Goal: Task Accomplishment & Management: Use online tool/utility

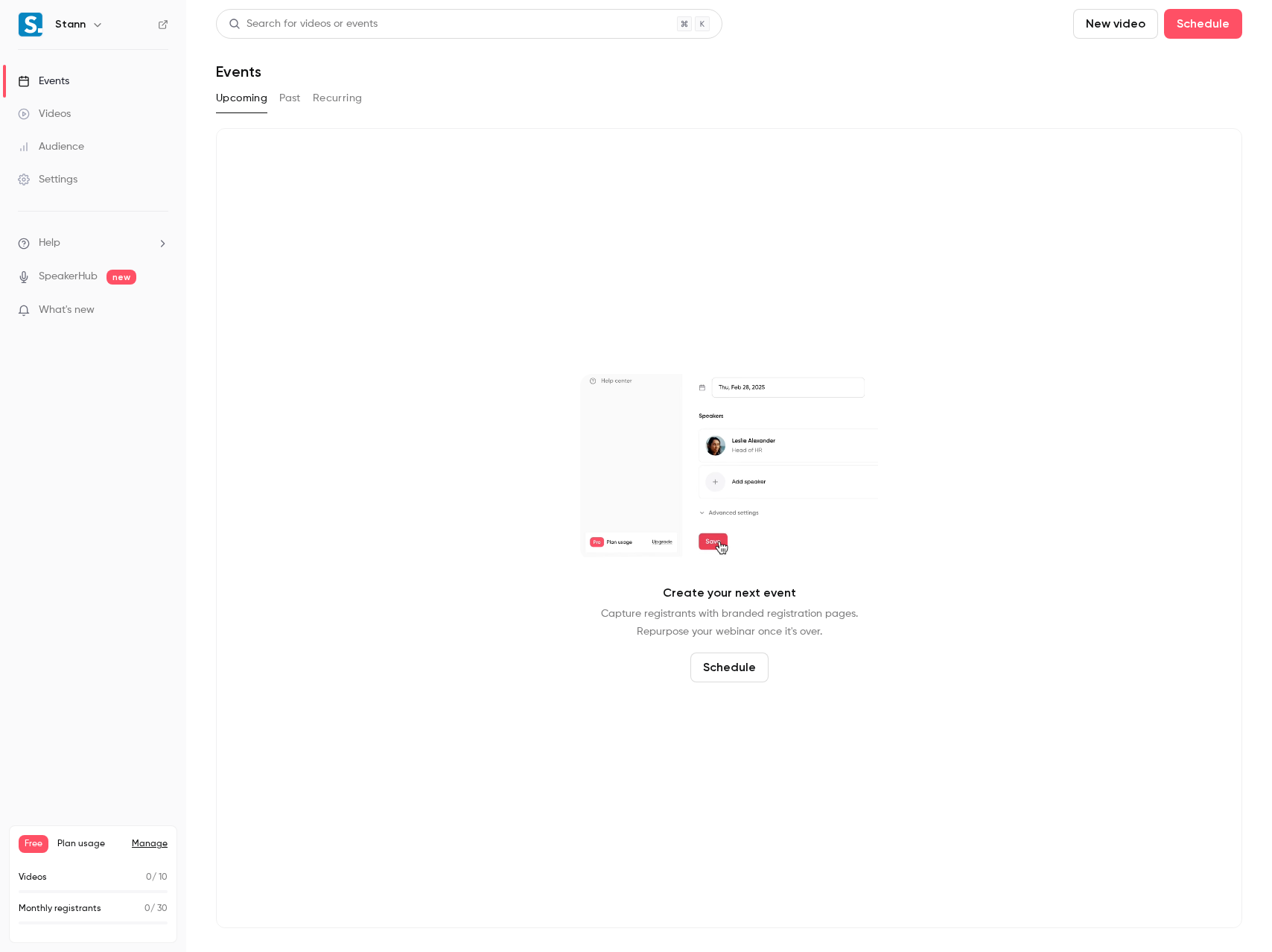
click at [64, 111] on div "Videos" at bounding box center [44, 113] width 53 height 15
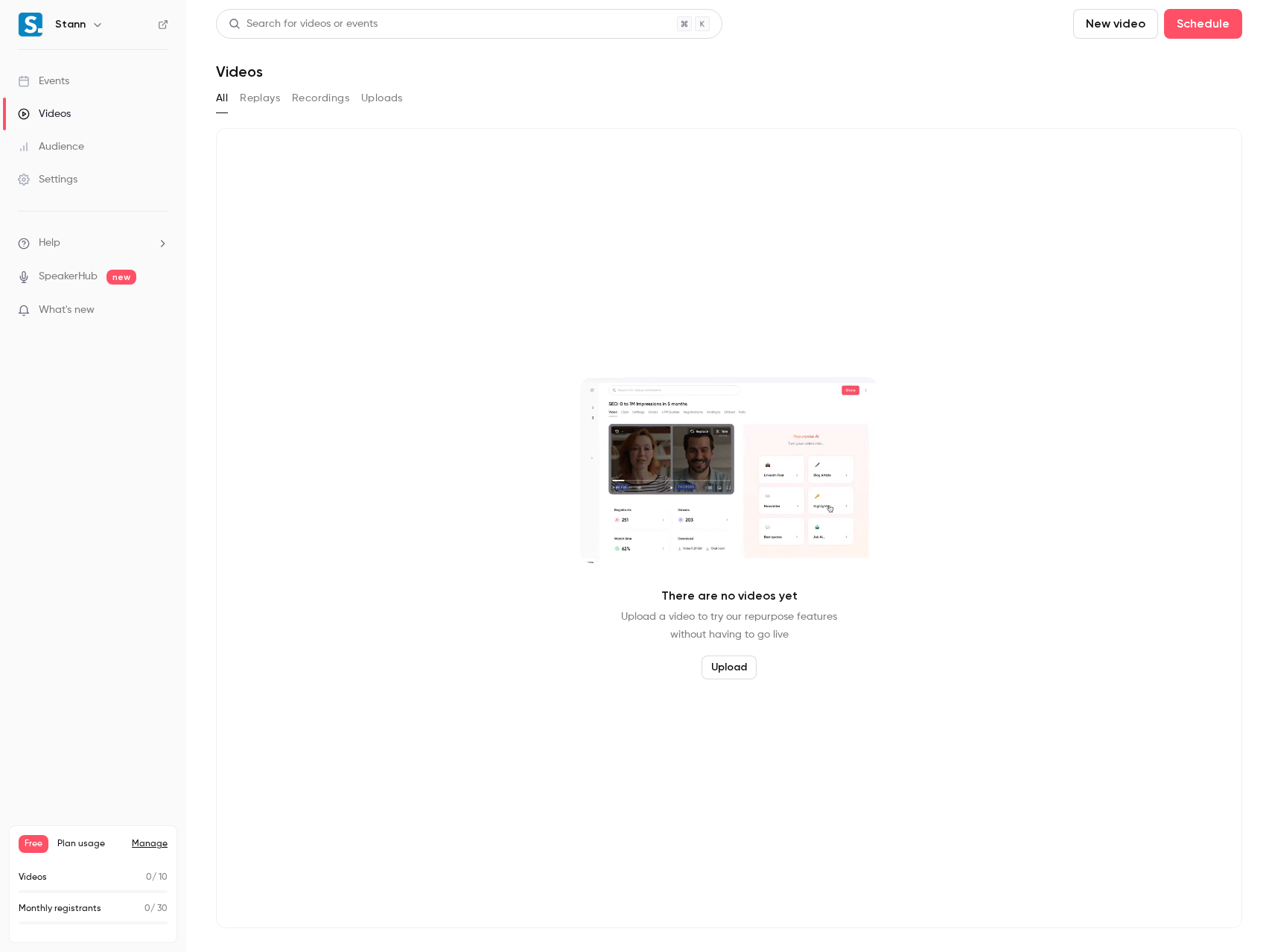
click at [1105, 25] on button "New video" at bounding box center [1115, 24] width 85 height 30
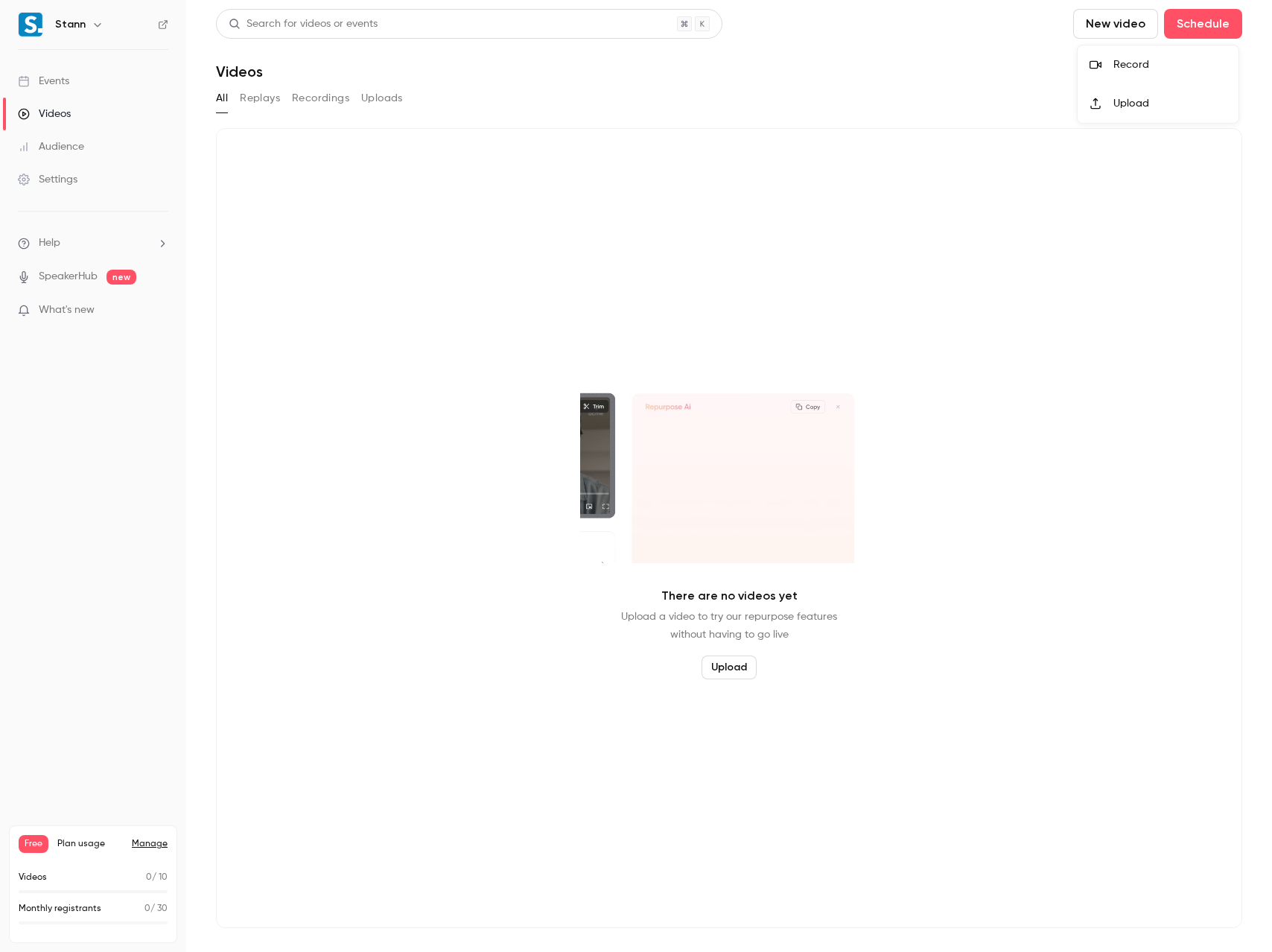
click at [1123, 52] on li "Record" at bounding box center [1159, 65] width 161 height 39
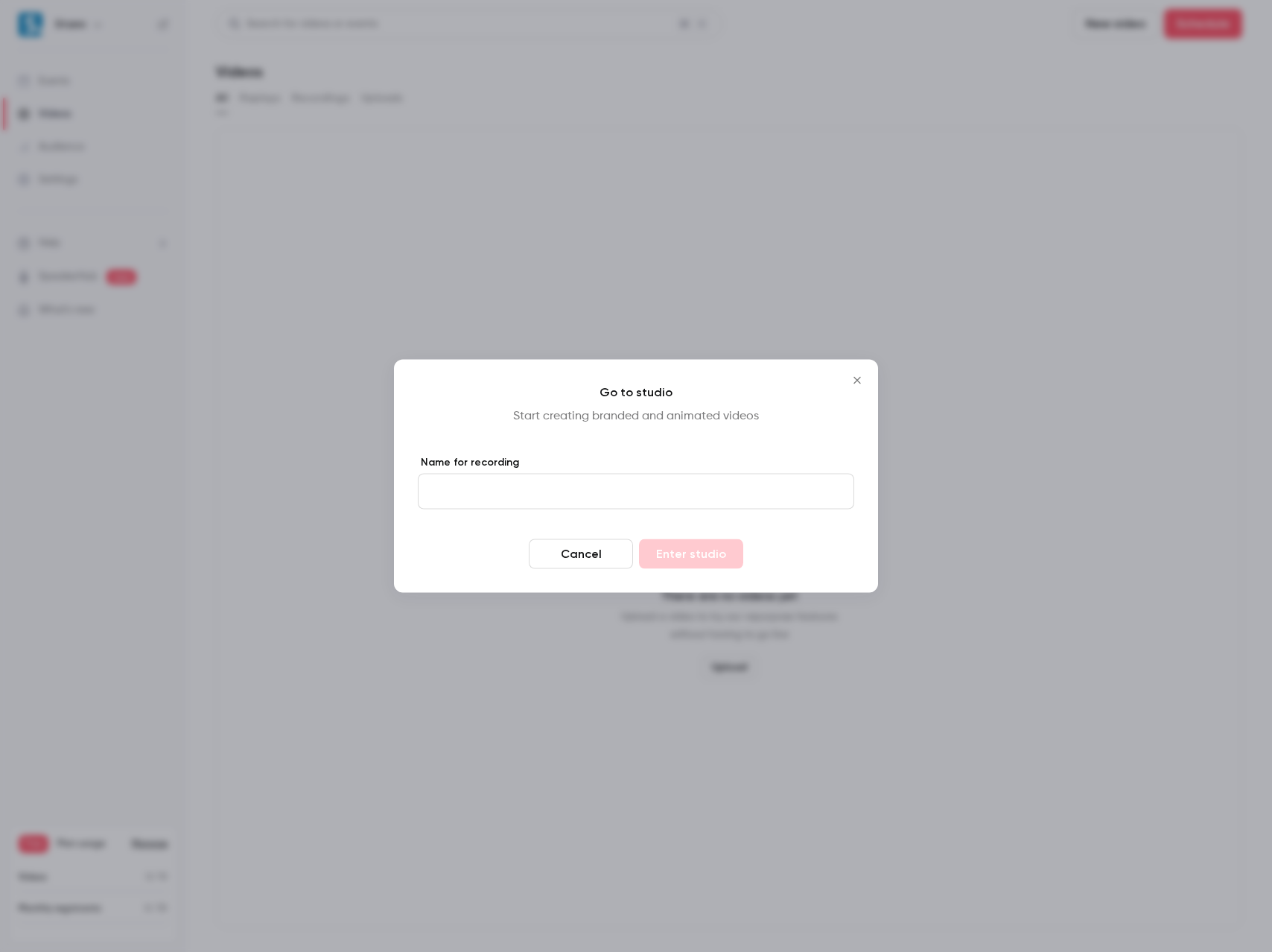
click at [512, 483] on input "Name for recording" at bounding box center [636, 491] width 437 height 36
type input "*"
type input "**********"
click at [704, 553] on button "Enter studio" at bounding box center [691, 554] width 104 height 30
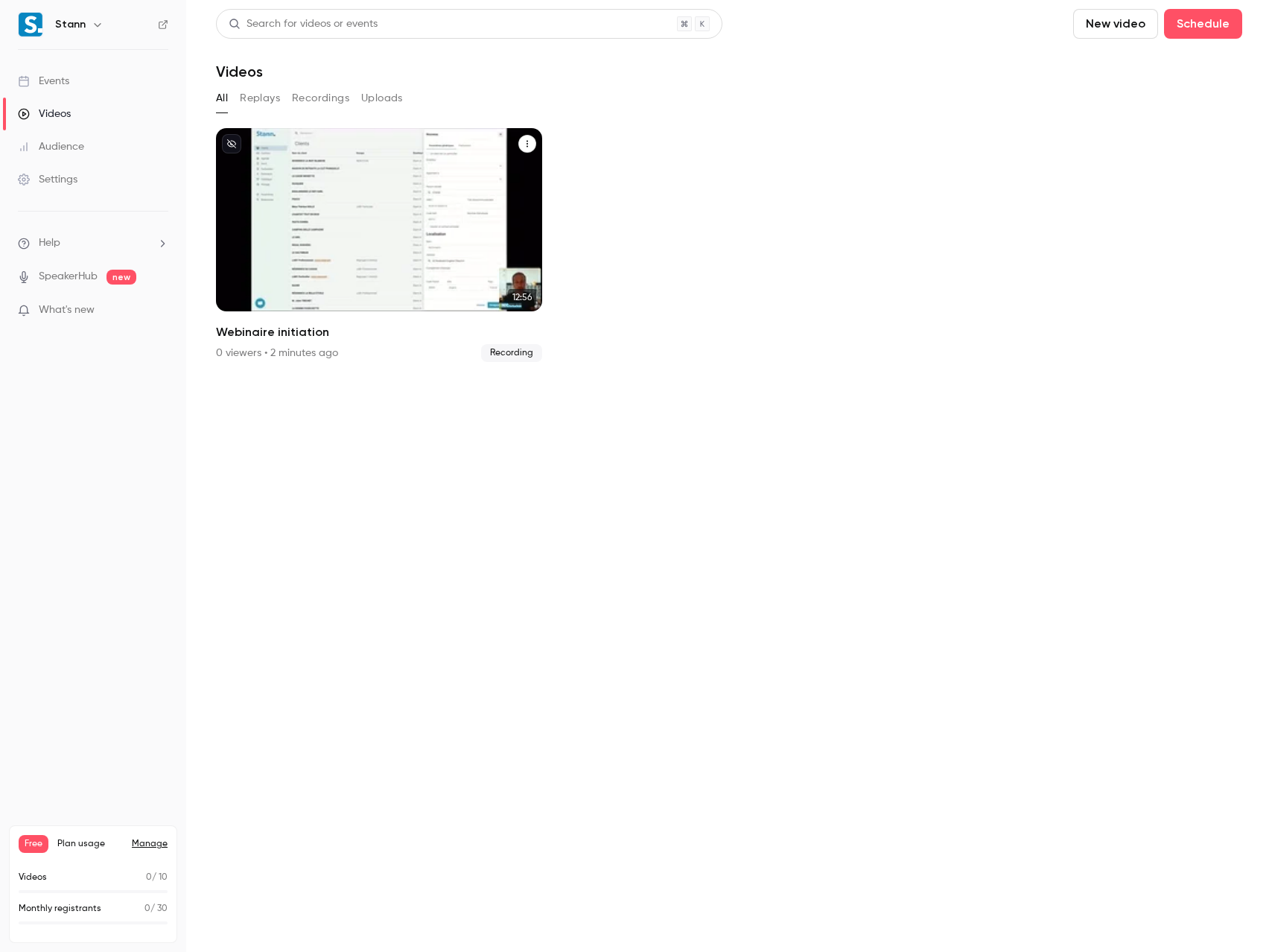
click at [343, 208] on div "Stann [DATE] Webinaire initiation" at bounding box center [379, 220] width 326 height 183
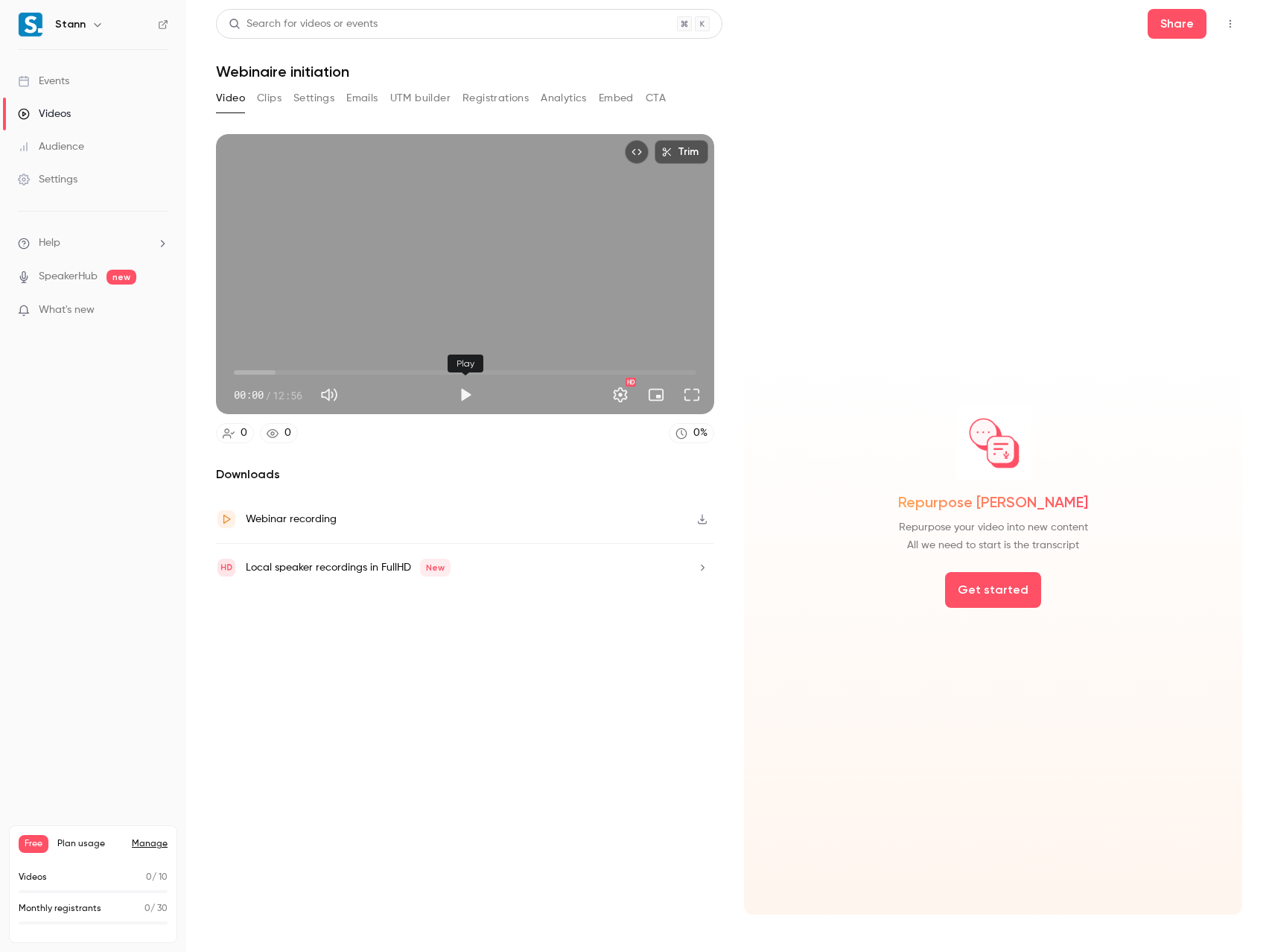
click at [464, 398] on button "Play" at bounding box center [465, 395] width 30 height 30
click at [692, 395] on button "Full screen" at bounding box center [692, 395] width 30 height 30
click at [686, 390] on button "Full screen" at bounding box center [692, 395] width 30 height 30
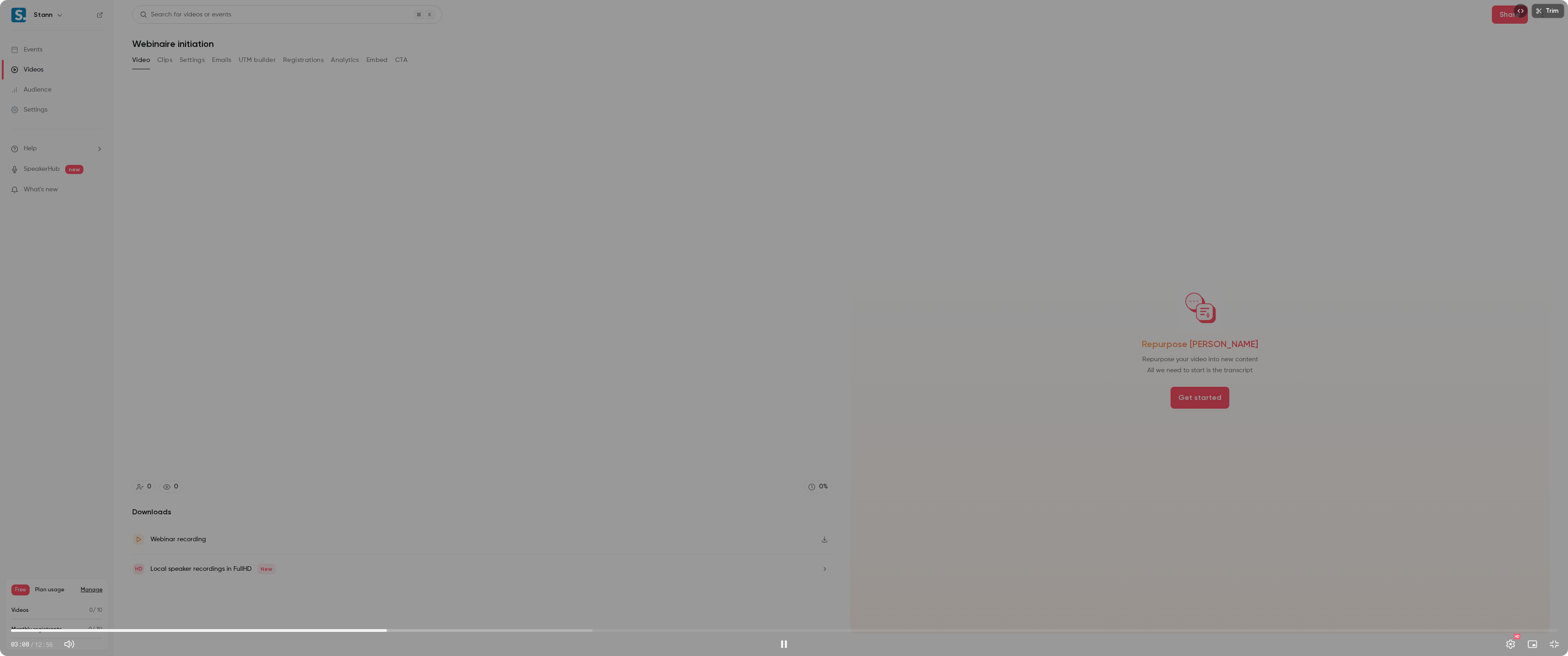
click at [429, 370] on div "Trim 03:08 03:08 / 12:56 HD" at bounding box center [784, 328] width 1568 height 656
click at [429, 371] on div "Trim 03:09 03:09 / 12:56 HD" at bounding box center [784, 328] width 1568 height 656
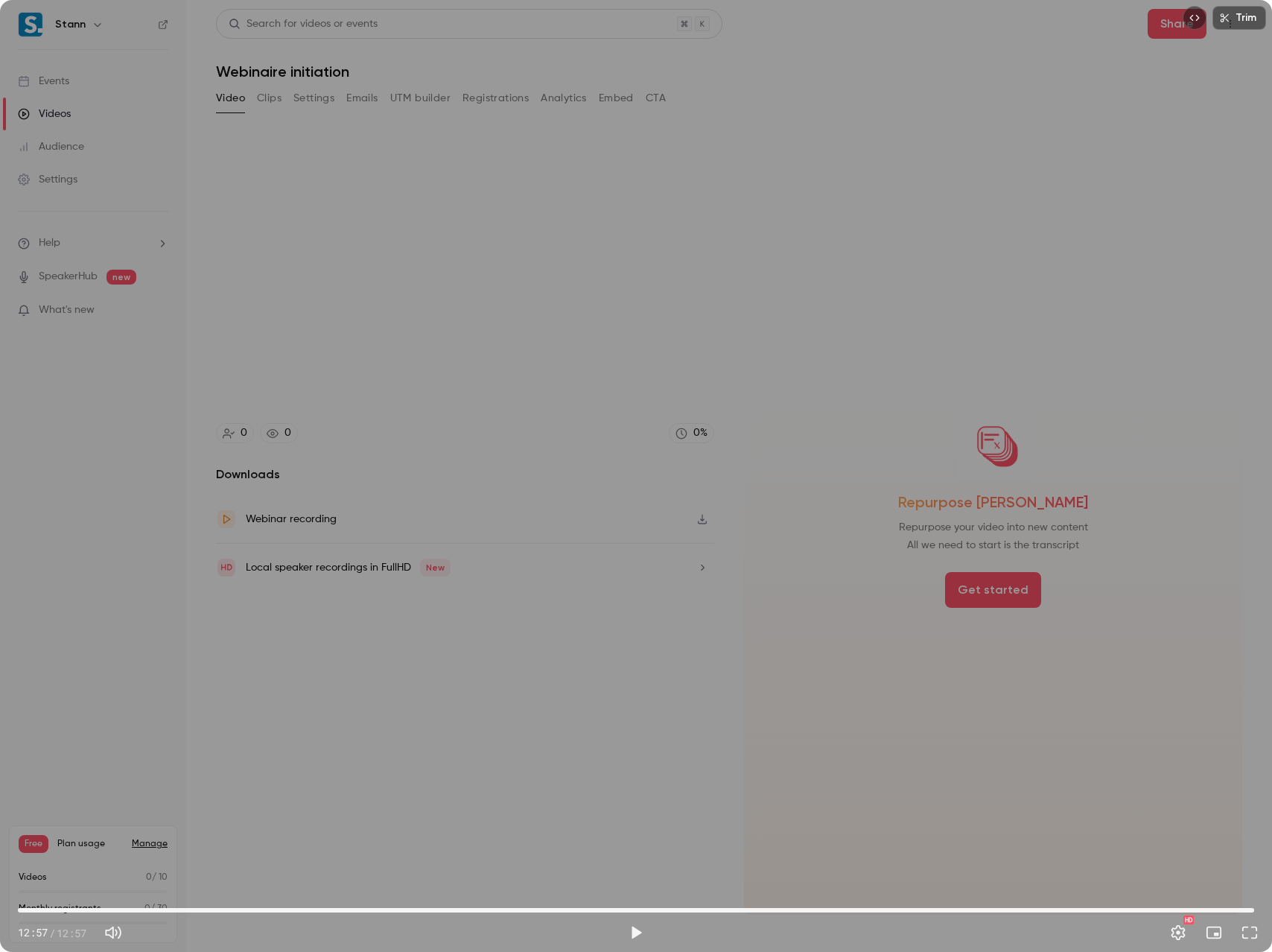
type input "*****"
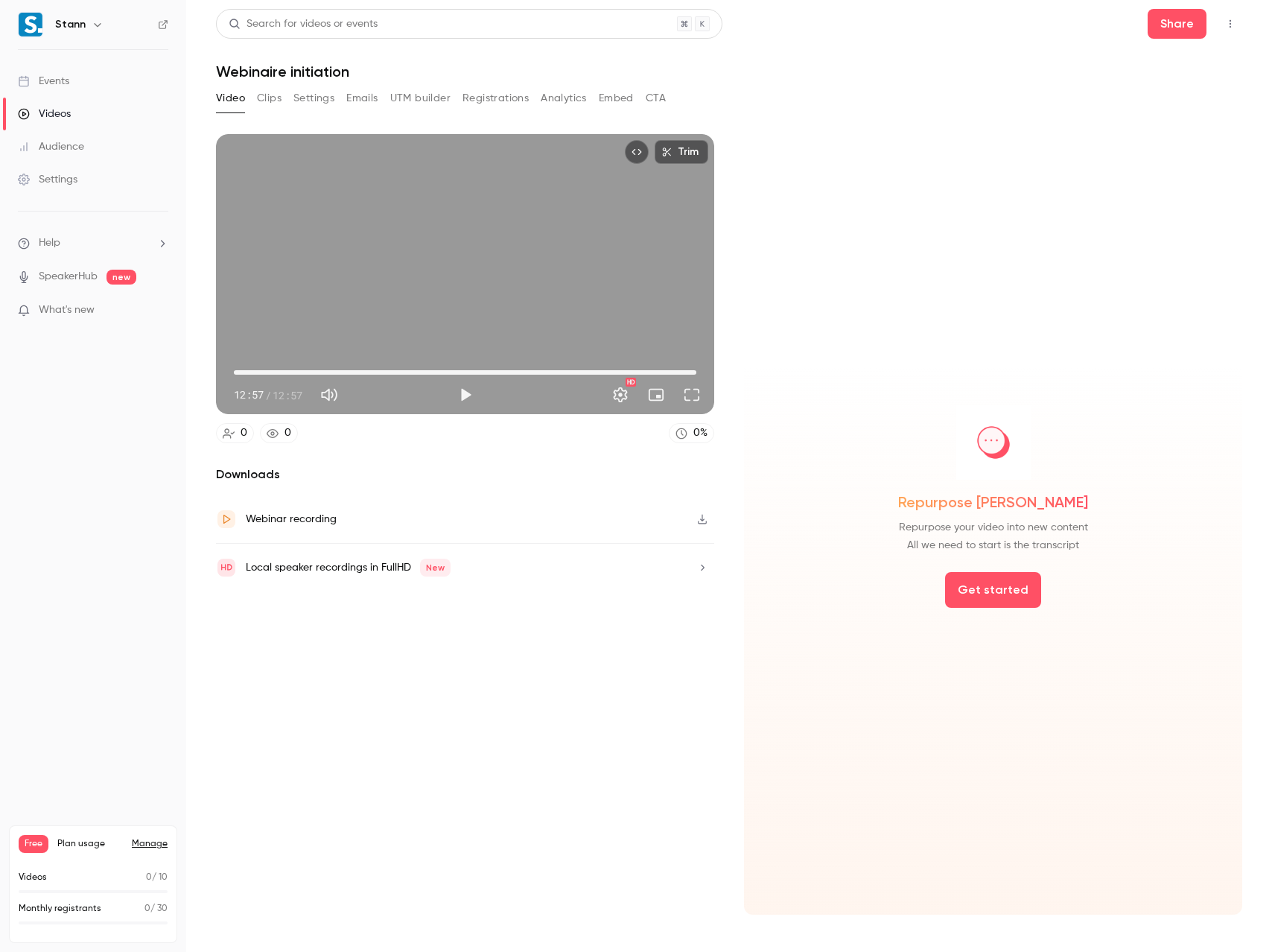
click at [266, 93] on button "Clips" at bounding box center [269, 98] width 25 height 24
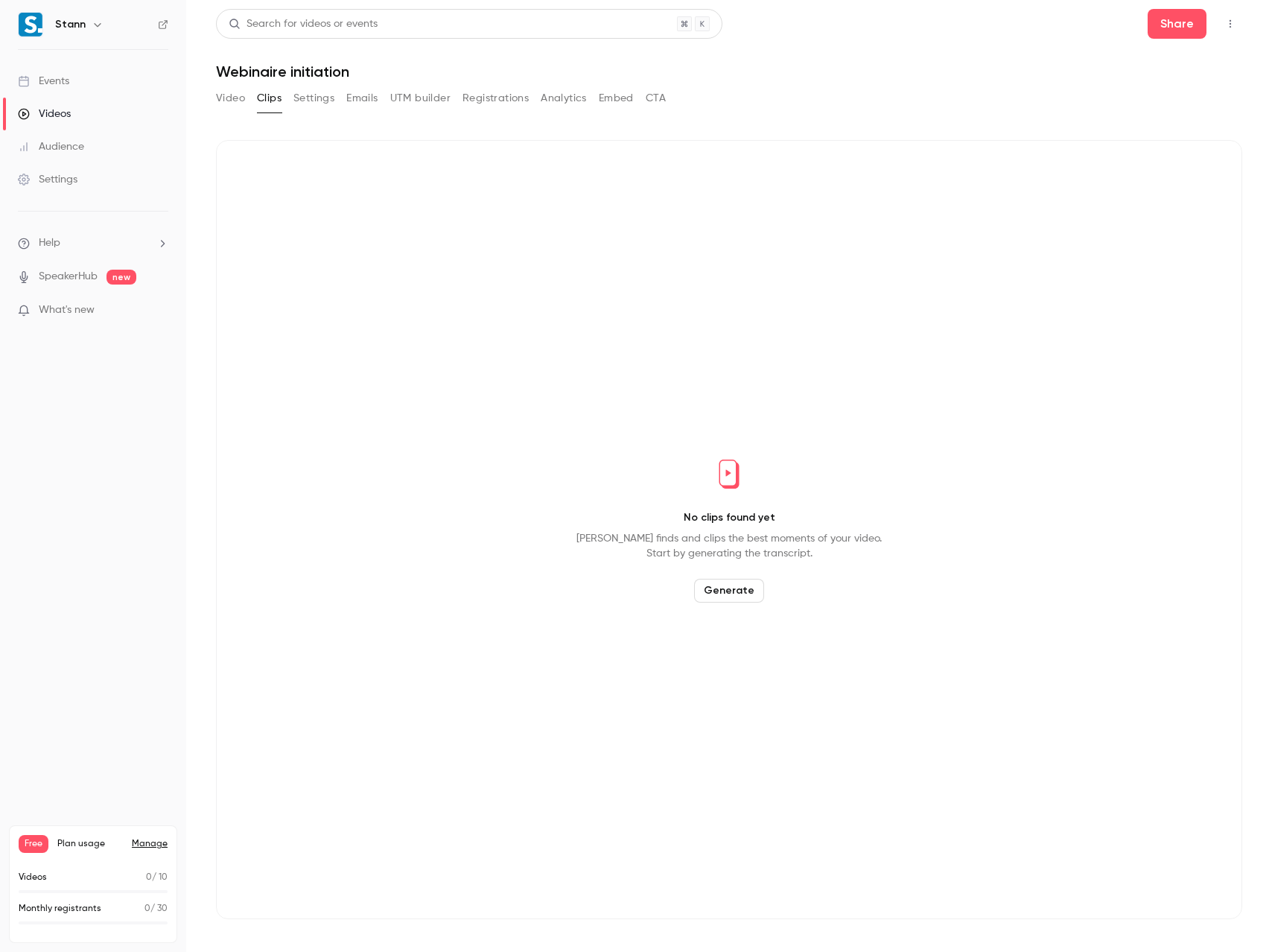
click at [227, 93] on button "Video" at bounding box center [230, 98] width 29 height 24
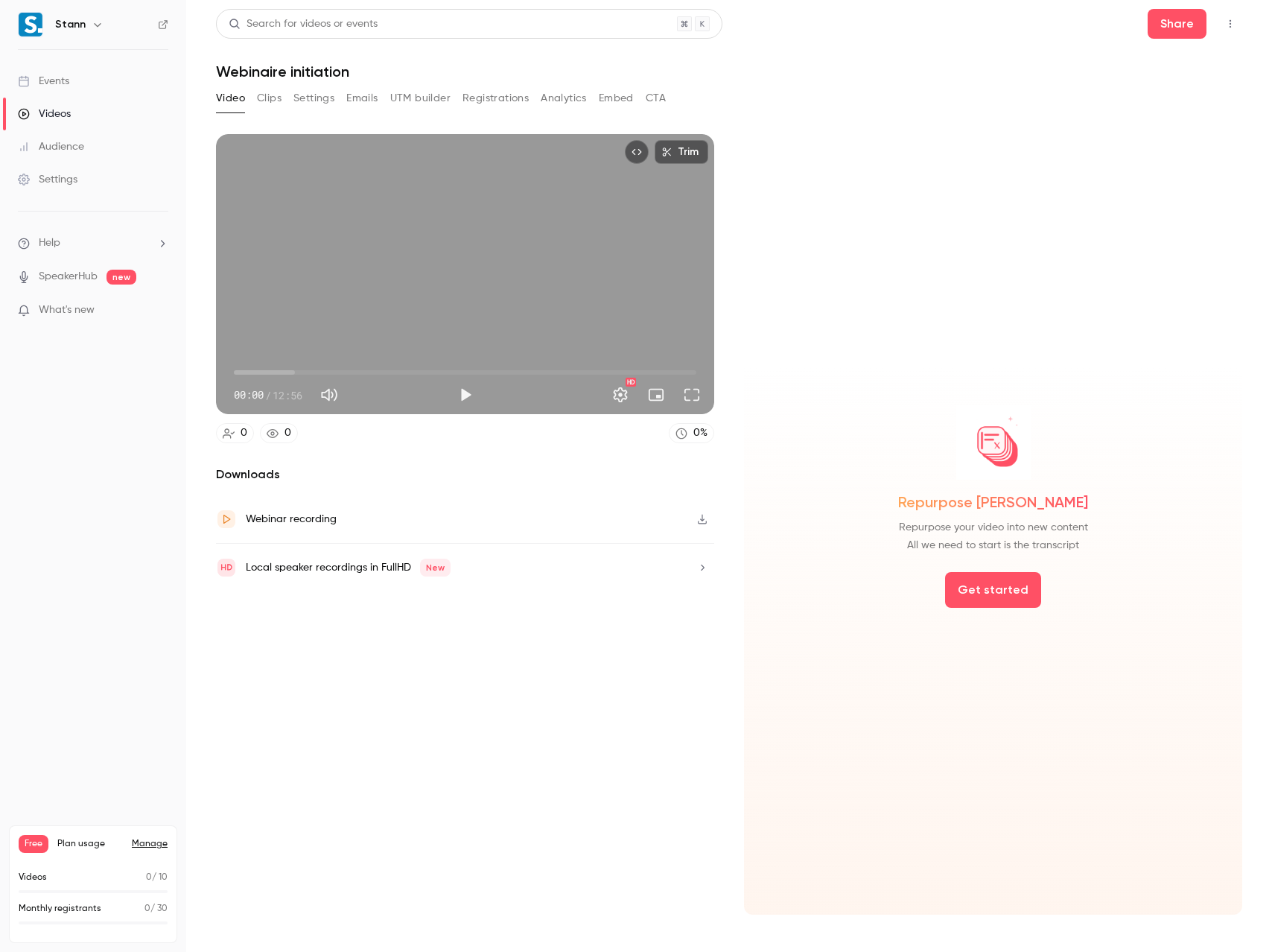
click at [684, 150] on button "Trim" at bounding box center [681, 152] width 54 height 24
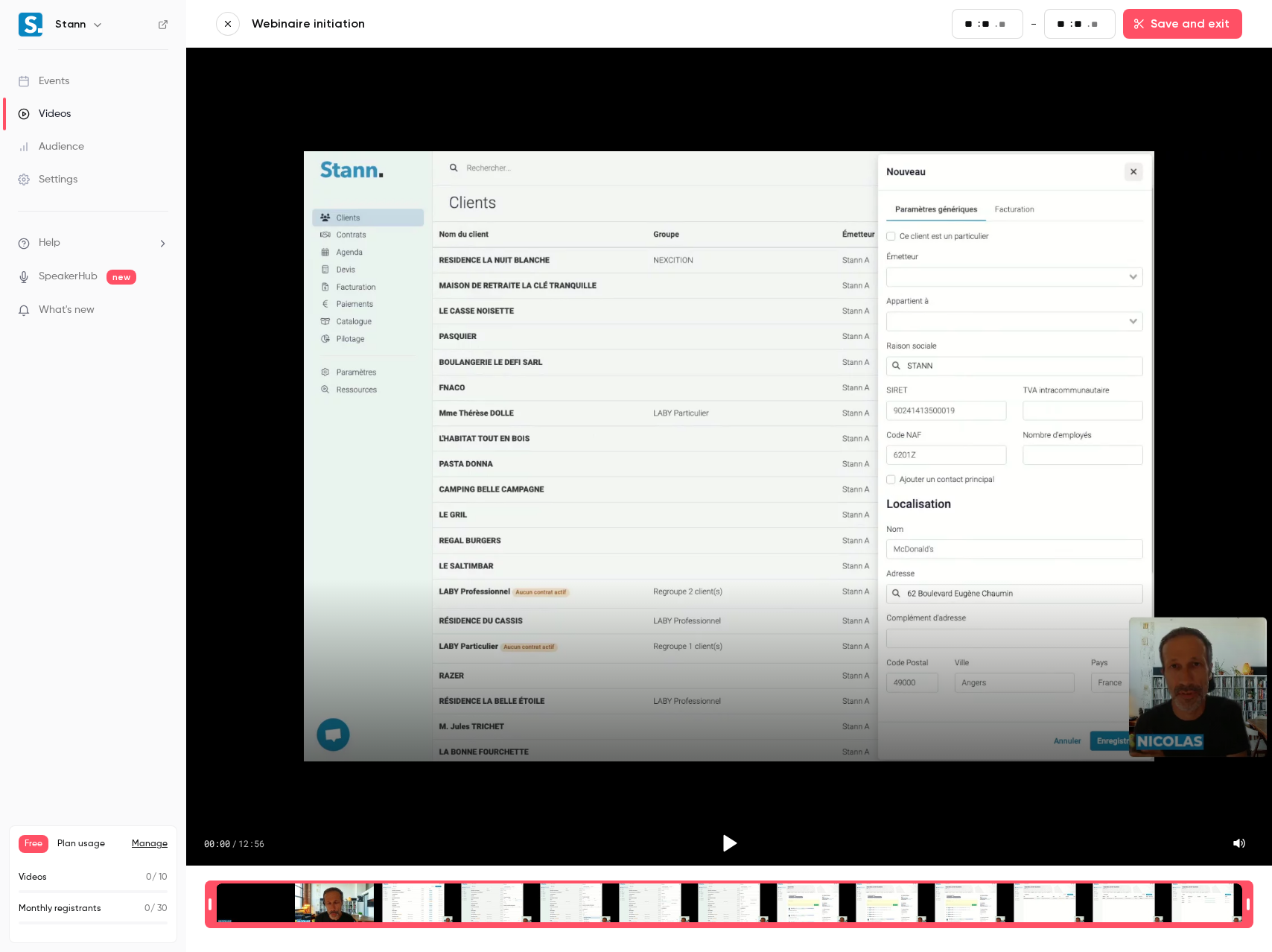
click at [230, 22] on icon "button" at bounding box center [228, 24] width 10 height 10
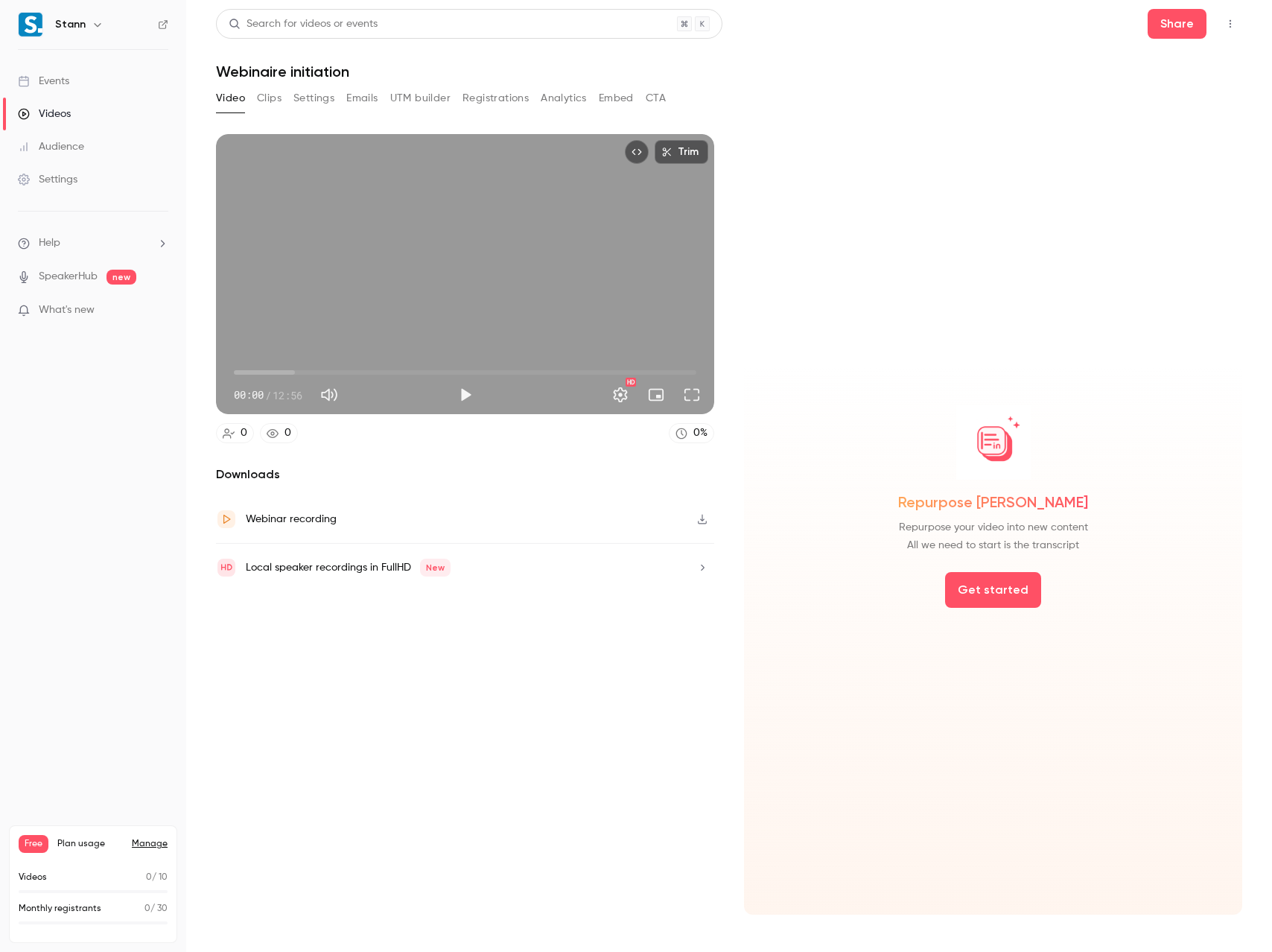
drag, startPoint x: 893, startPoint y: 134, endPoint x: 870, endPoint y: 135, distance: 23.0
click at [893, 134] on div "Repurpose [PERSON_NAME] Repurpose your video into new content All we need to st…" at bounding box center [993, 524] width 498 height 781
click at [48, 106] on div "Videos" at bounding box center [44, 113] width 53 height 15
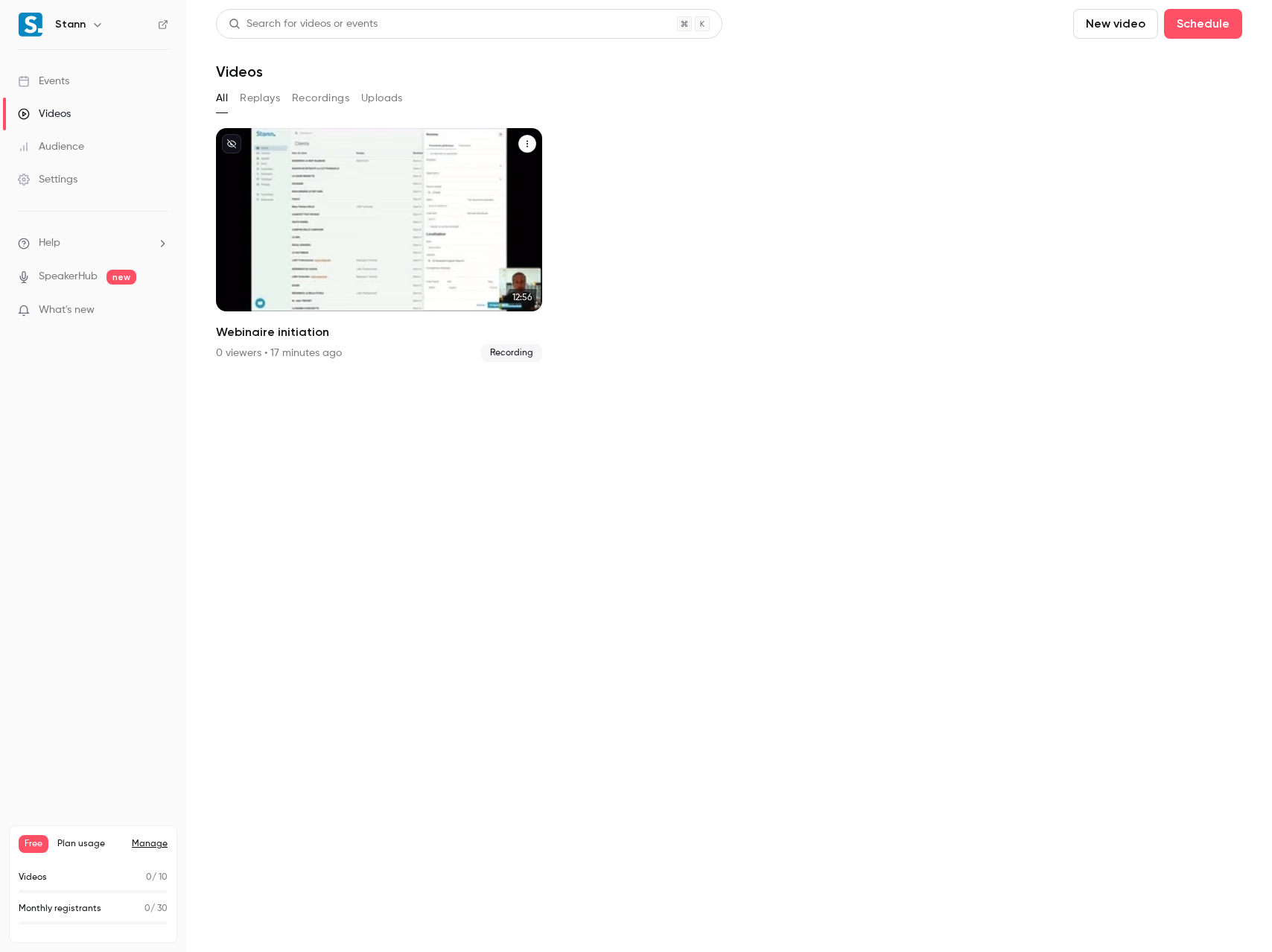
click at [529, 141] on icon "Webinaire initiation" at bounding box center [527, 143] width 9 height 9
click at [424, 258] on div "Delete" at bounding box center [466, 256] width 116 height 15
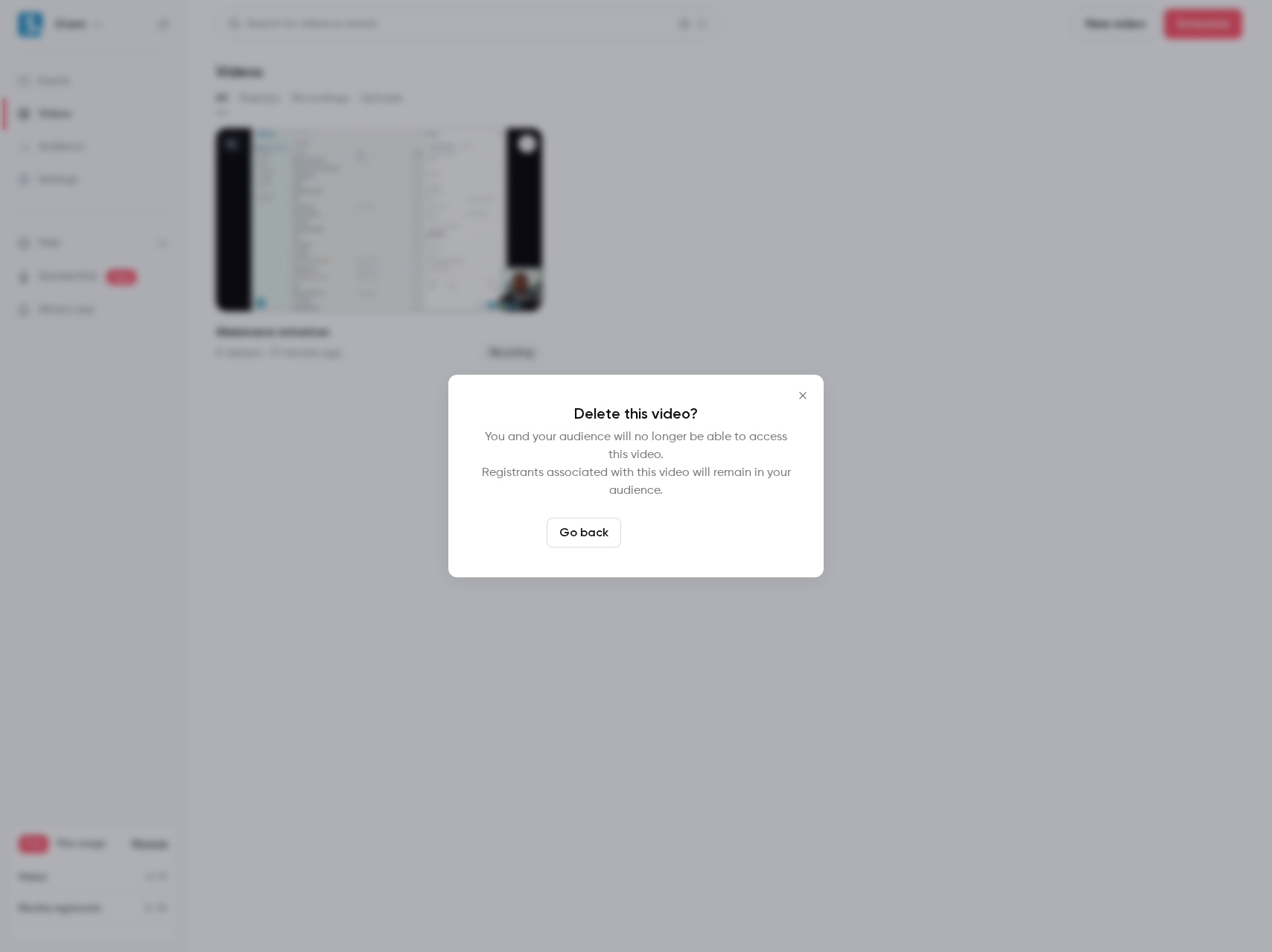
click at [656, 526] on button "Delete video" at bounding box center [677, 532] width 99 height 30
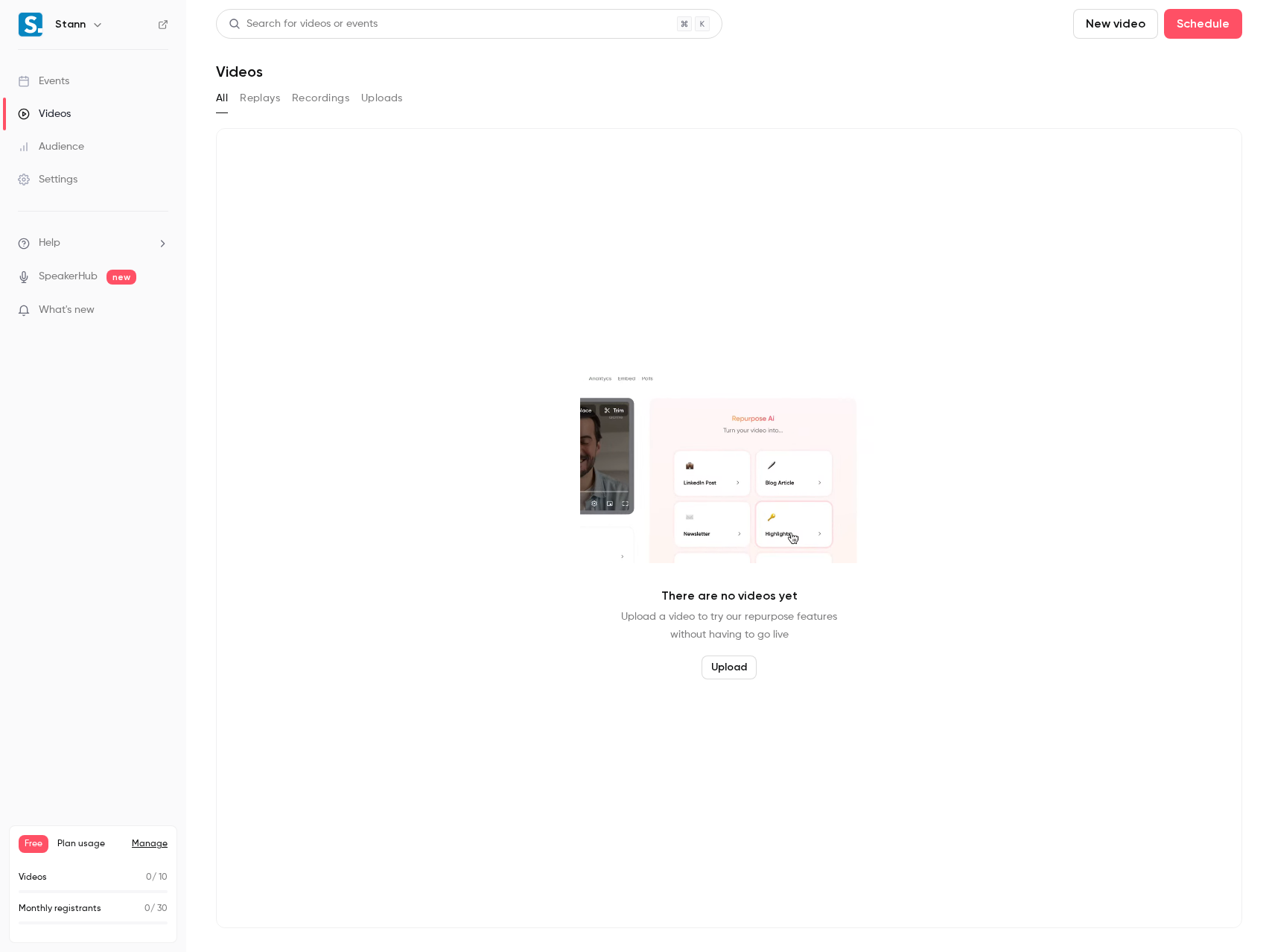
click at [1127, 29] on button "New video" at bounding box center [1115, 24] width 85 height 30
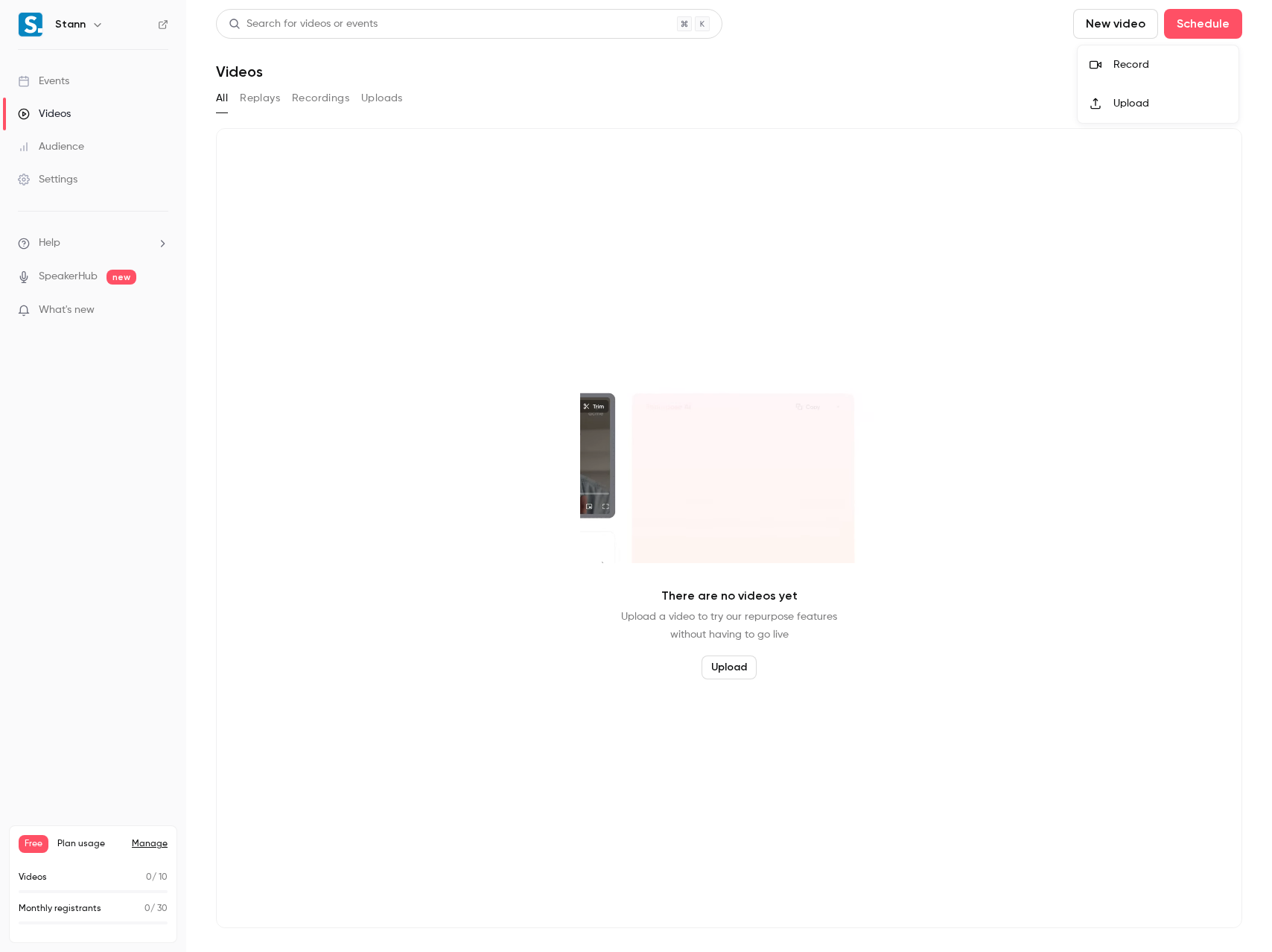
click at [1127, 61] on div "Record" at bounding box center [1171, 65] width 113 height 15
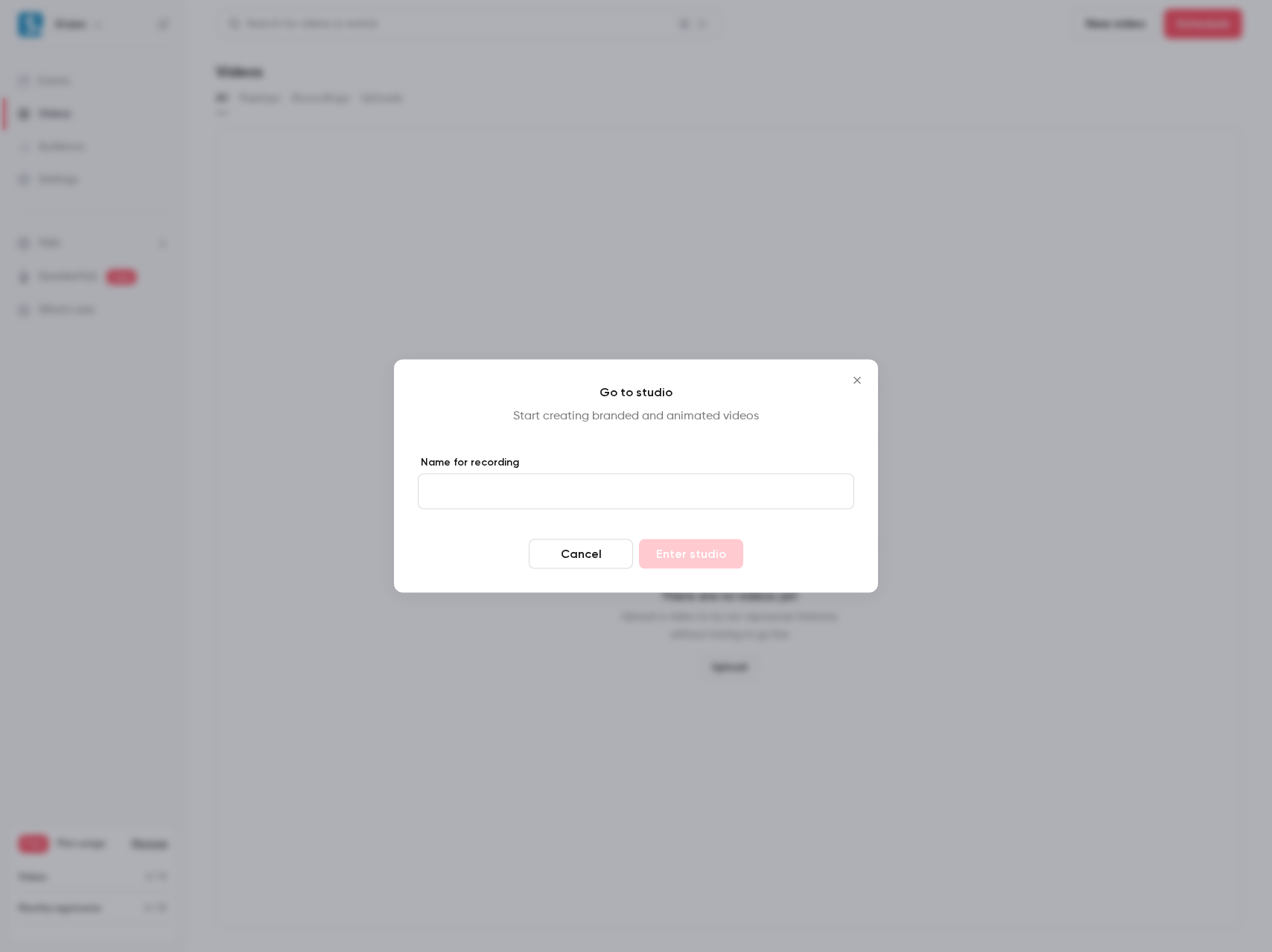
click at [520, 482] on input "Name for recording" at bounding box center [636, 491] width 437 height 36
type input "**********"
click at [695, 548] on button "Enter studio" at bounding box center [691, 554] width 104 height 30
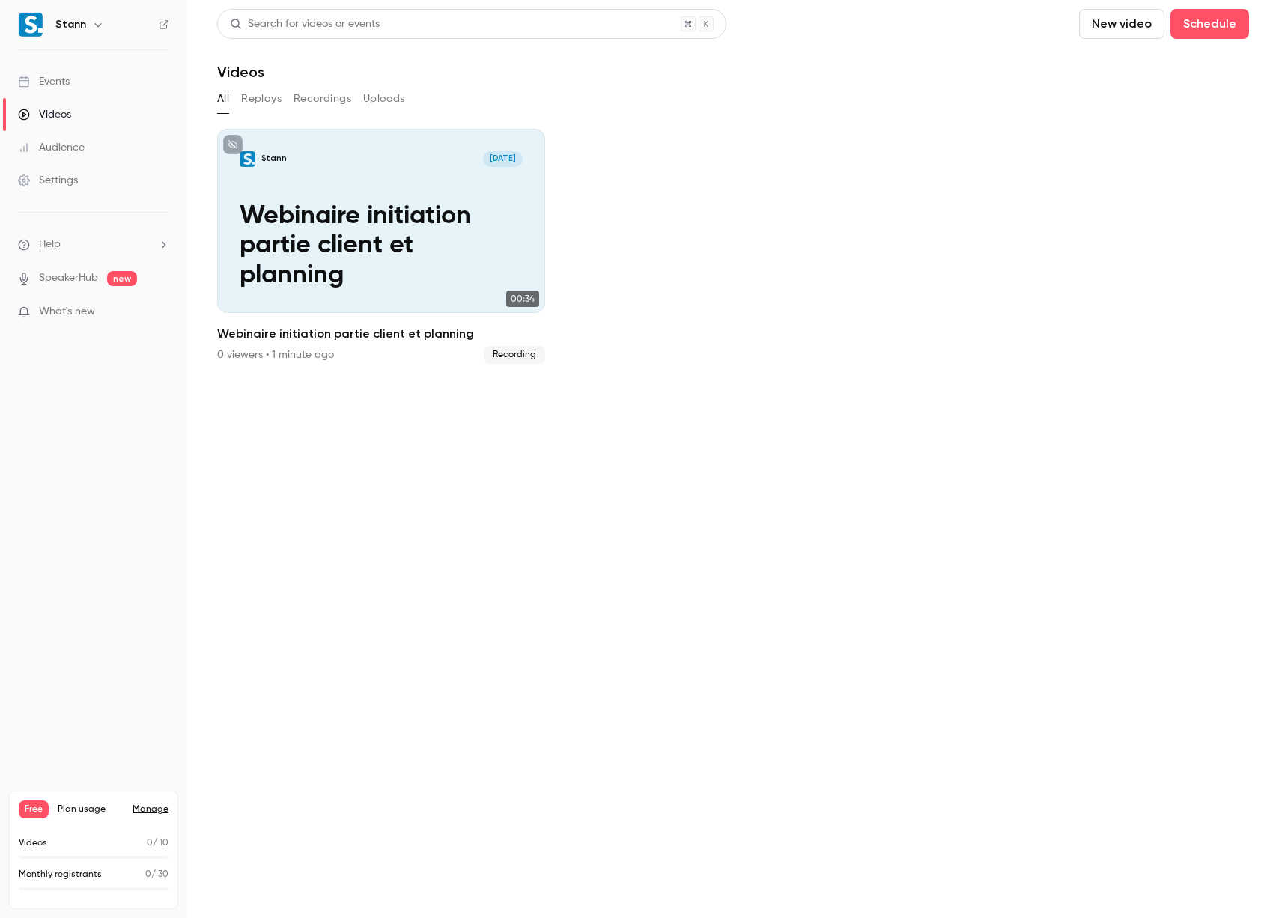
click at [52, 110] on div "Videos" at bounding box center [44, 114] width 53 height 15
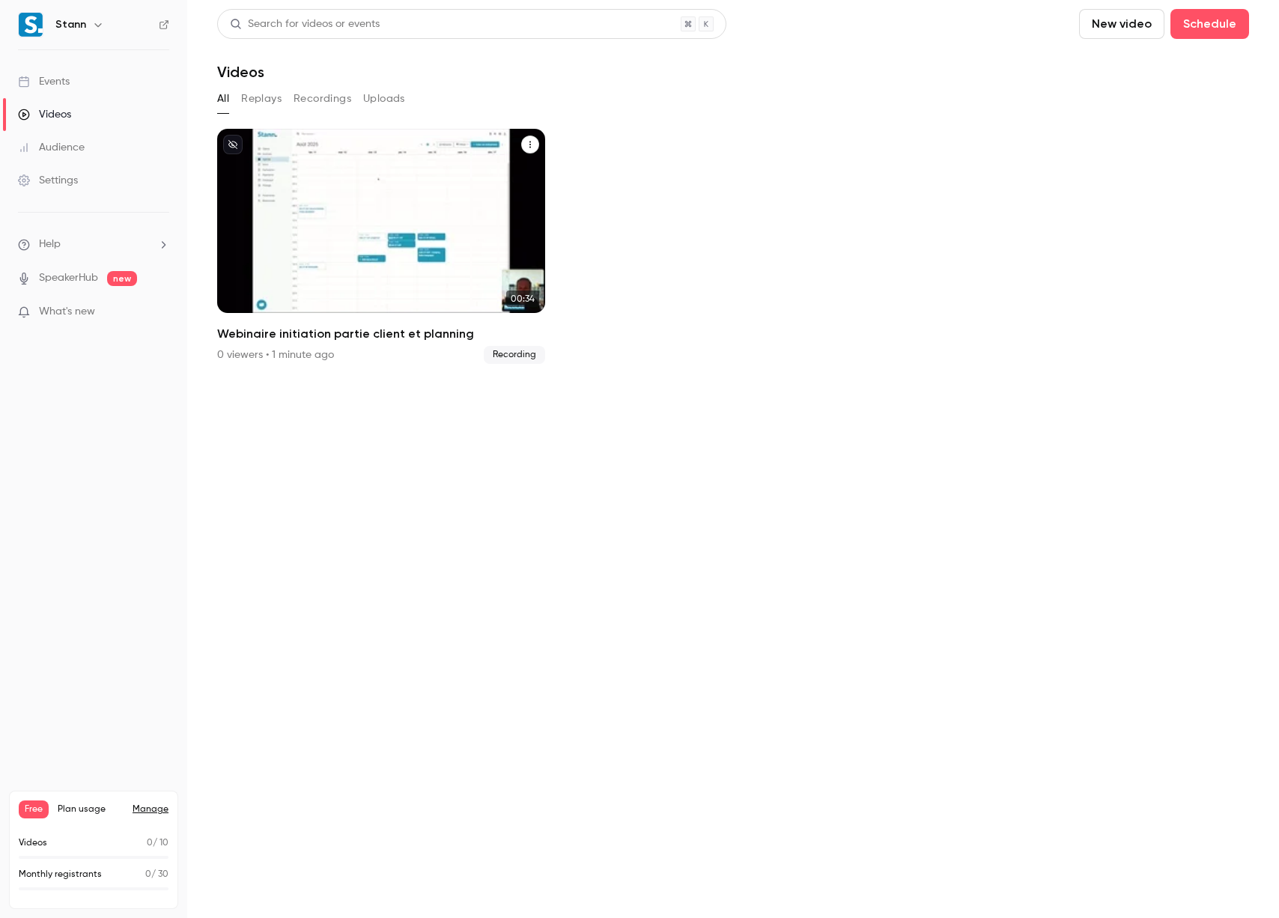
click at [535, 145] on button "Webinaire initiation partie client et planning" at bounding box center [530, 145] width 18 height 18
click at [445, 263] on div "Delete" at bounding box center [469, 257] width 117 height 15
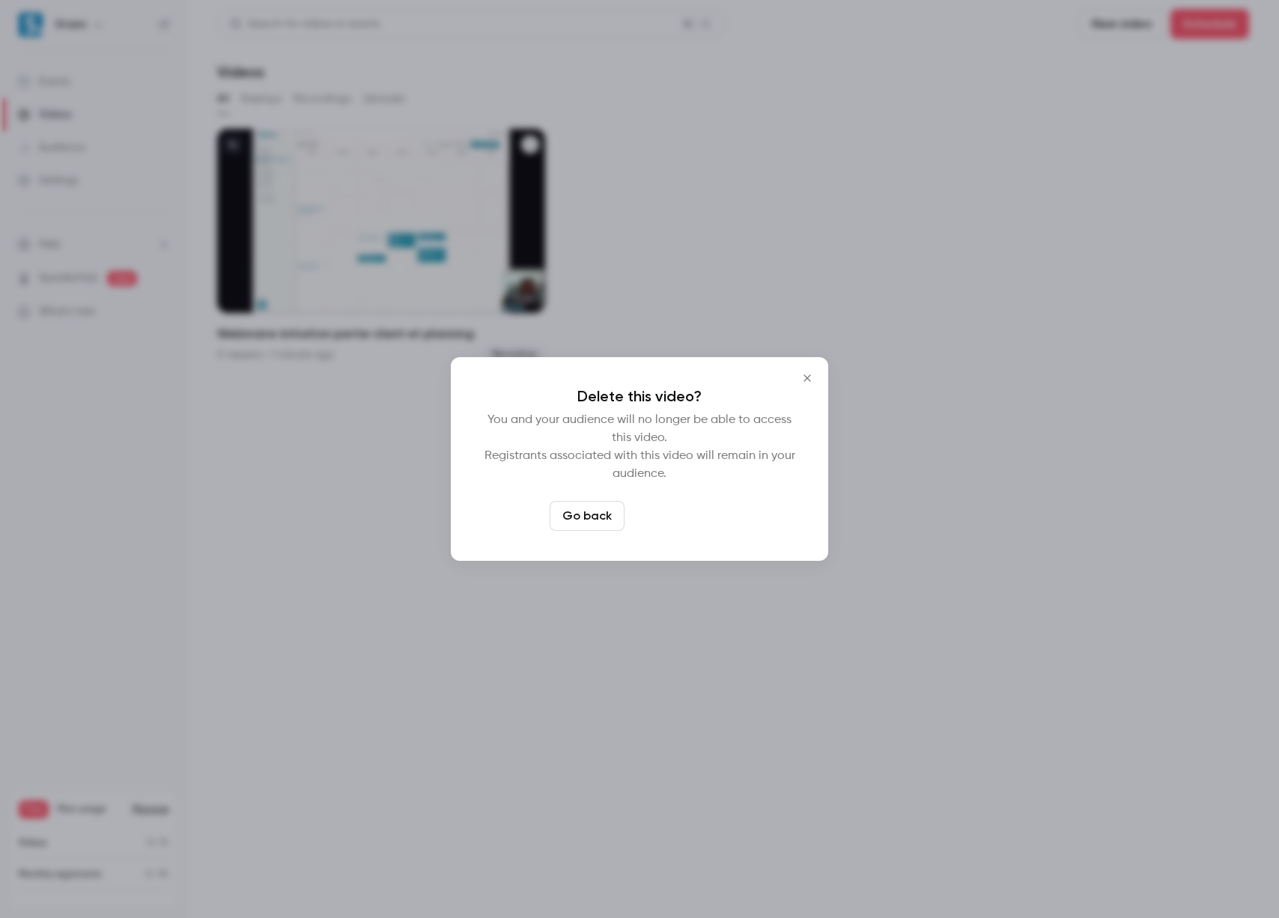
click at [675, 516] on button "Delete video" at bounding box center [681, 516] width 100 height 30
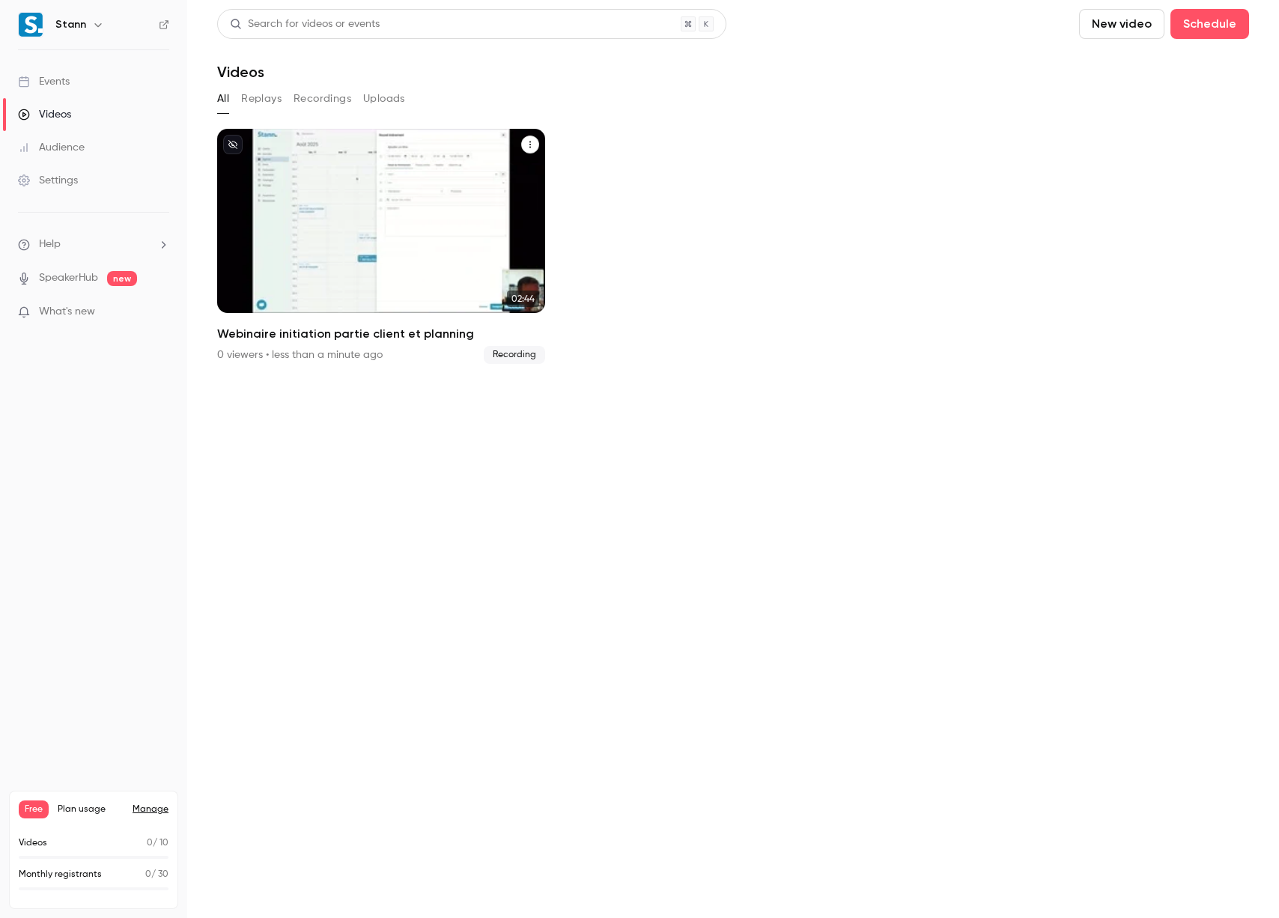
click at [528, 142] on icon "Webinaire initiation partie client et planning" at bounding box center [530, 144] width 9 height 9
click at [443, 255] on div "Delete" at bounding box center [469, 257] width 117 height 15
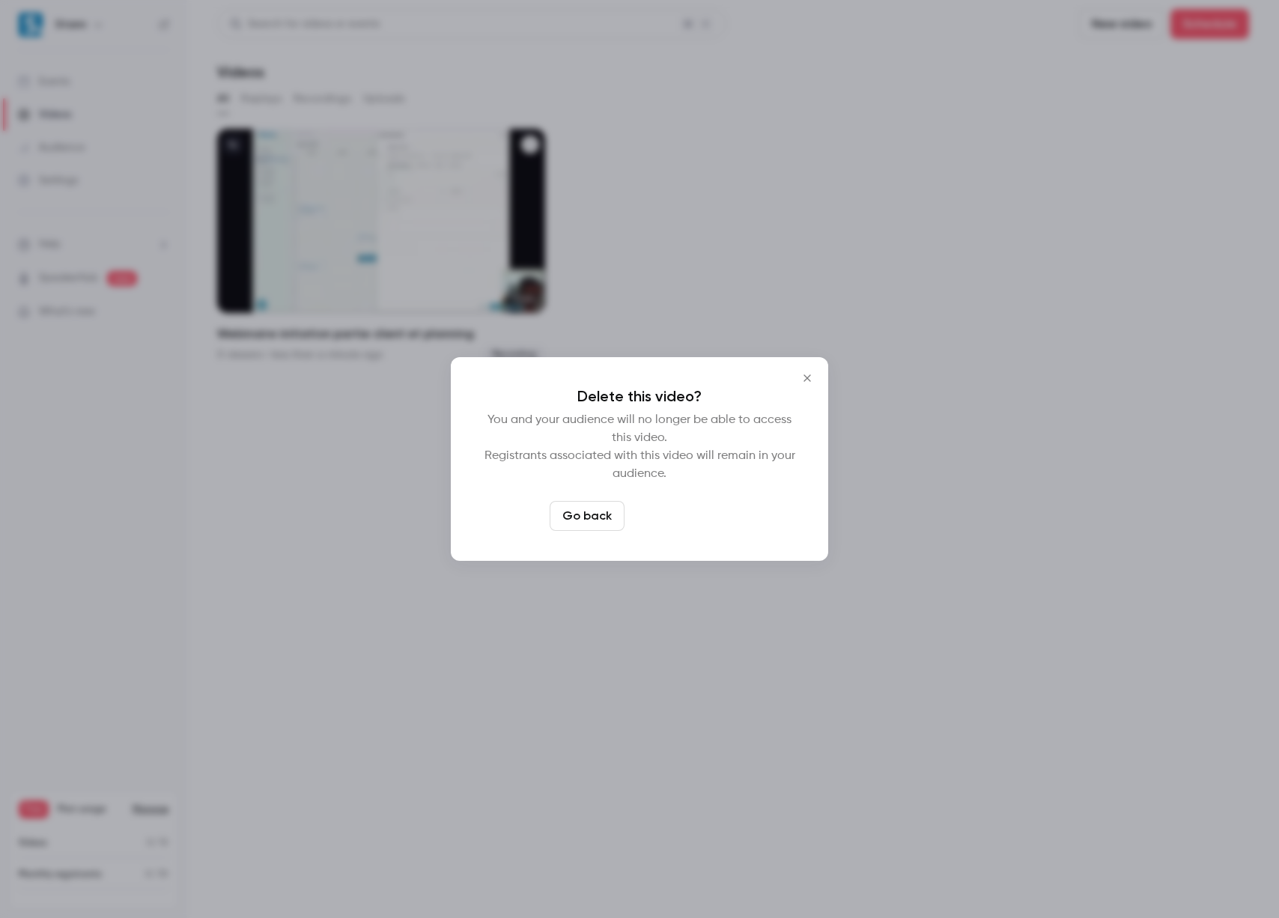
click at [663, 510] on button "Delete video" at bounding box center [681, 516] width 100 height 30
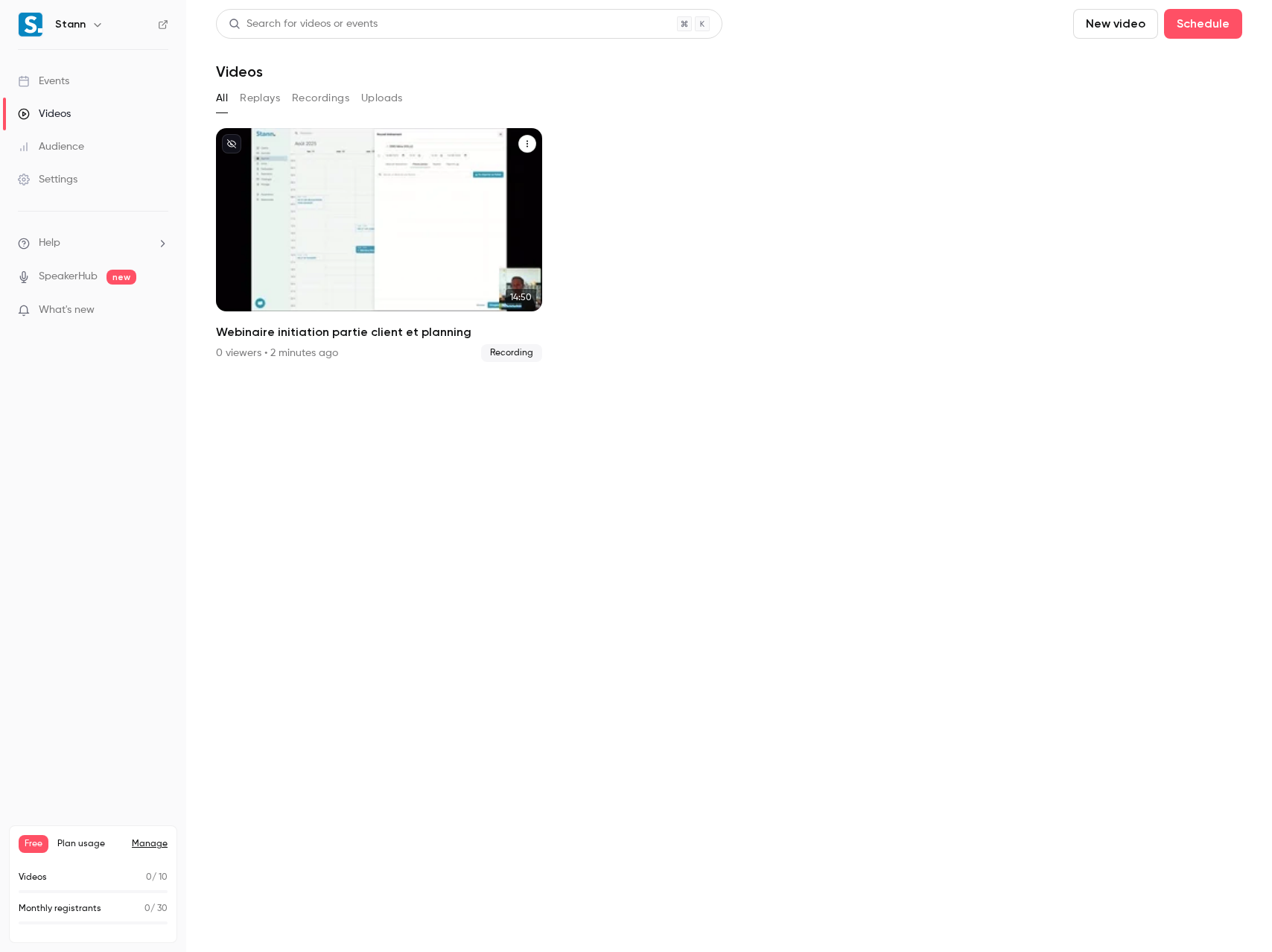
click at [529, 141] on icon "Webinaire initiation partie client et planning" at bounding box center [527, 143] width 9 height 9
click at [458, 248] on li "Delete" at bounding box center [454, 256] width 164 height 39
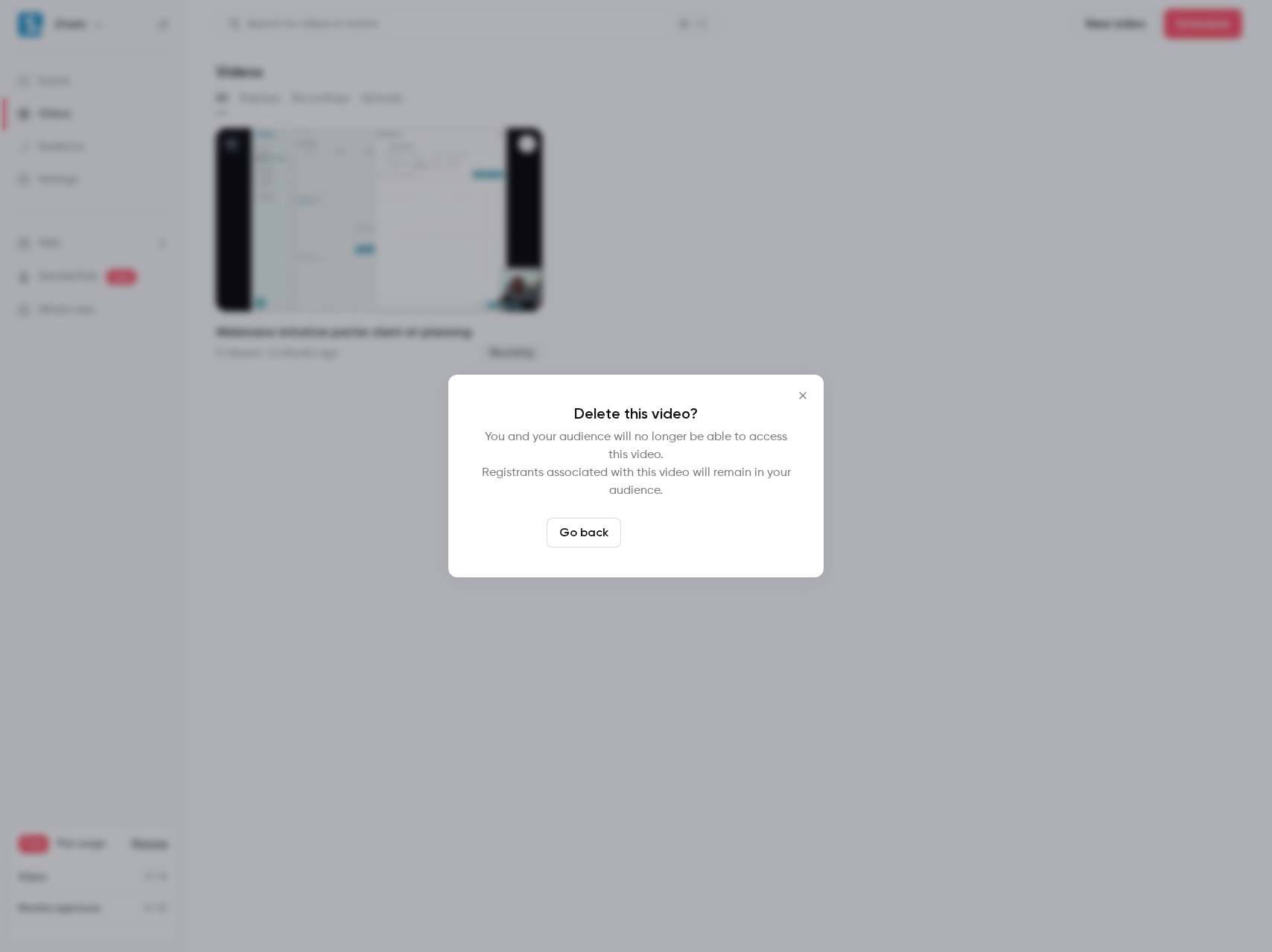
click at [669, 535] on button "Delete video" at bounding box center [677, 532] width 99 height 30
